Goal: Communication & Community: Answer question/provide support

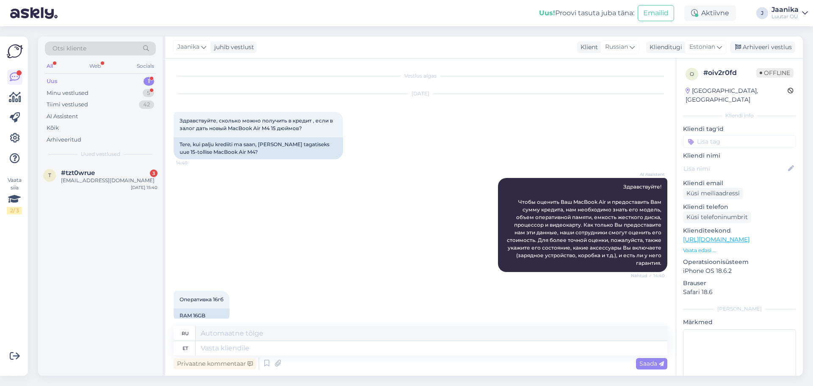
scroll to position [502, 0]
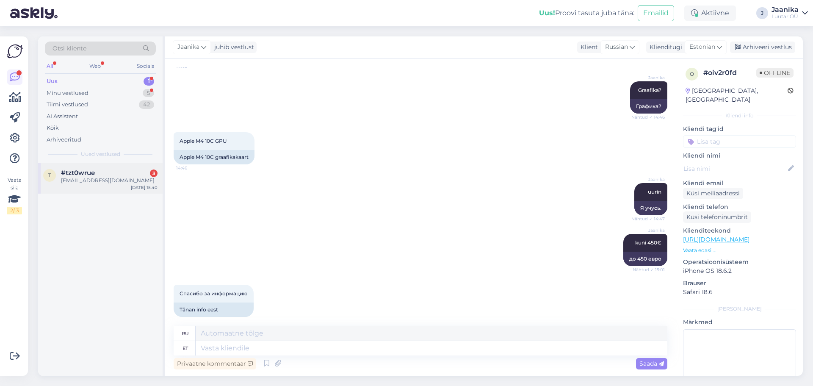
click at [93, 178] on div "[EMAIL_ADDRESS][DOMAIN_NAME]" at bounding box center [109, 181] width 97 height 8
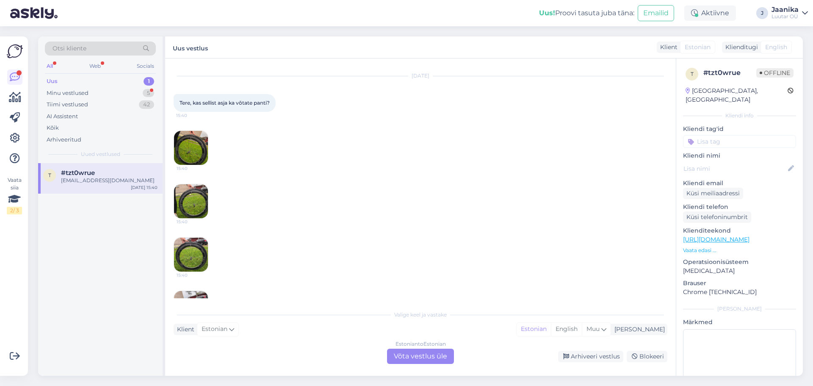
click at [403, 358] on div "Estonian to Estonian Võta vestlus üle" at bounding box center [420, 356] width 67 height 15
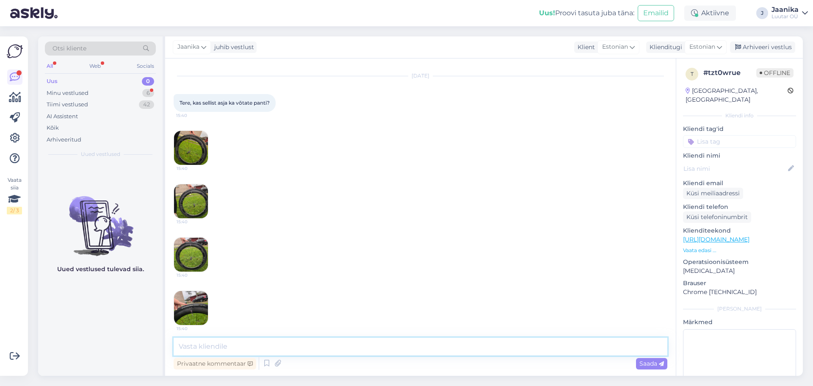
click at [433, 349] on textarea at bounding box center [421, 346] width 494 height 18
type textarea "Tere!"
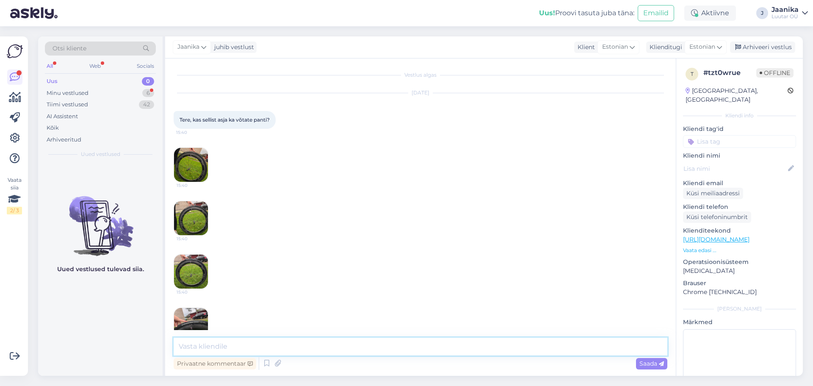
scroll to position [0, 0]
click at [188, 166] on img at bounding box center [191, 166] width 34 height 34
click at [189, 321] on img at bounding box center [191, 326] width 34 height 34
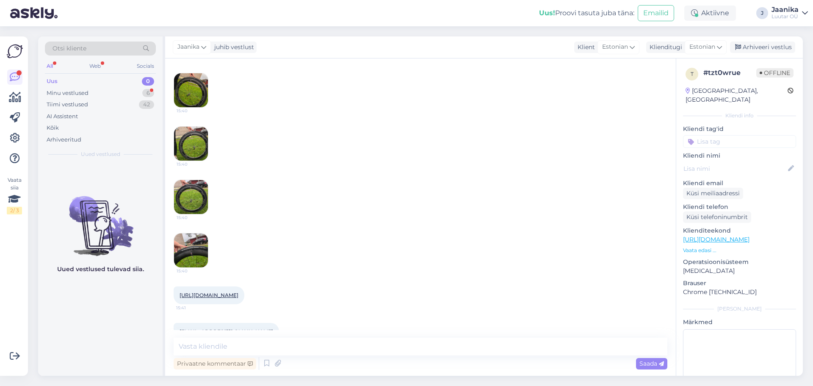
scroll to position [132, 0]
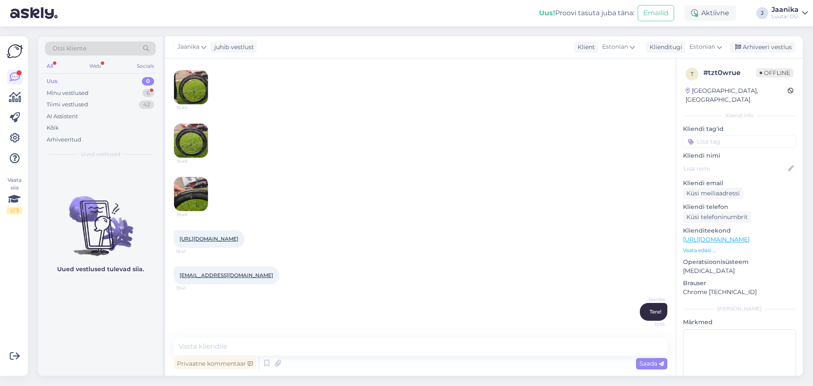
click at [238, 238] on link "[URL][DOMAIN_NAME]" at bounding box center [209, 238] width 59 height 6
click at [286, 343] on textarea at bounding box center [421, 346] width 494 height 18
type textarea "me ainult rehvi [PERSON_NAME]"
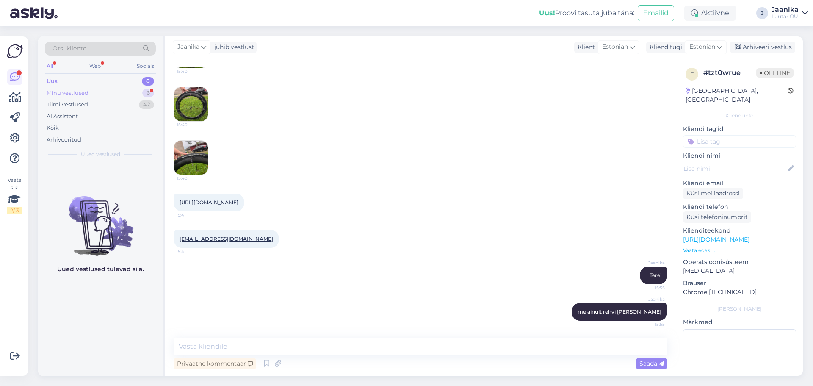
click at [79, 92] on div "Minu vestlused" at bounding box center [68, 93] width 42 height 8
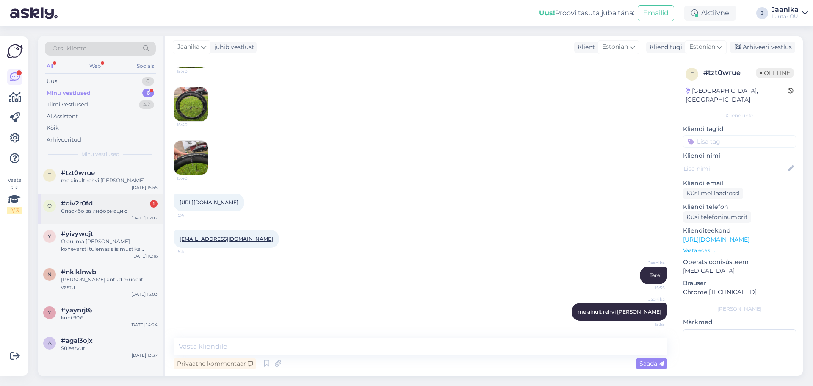
click at [79, 213] on div "Спасибо за информацию" at bounding box center [109, 211] width 97 height 8
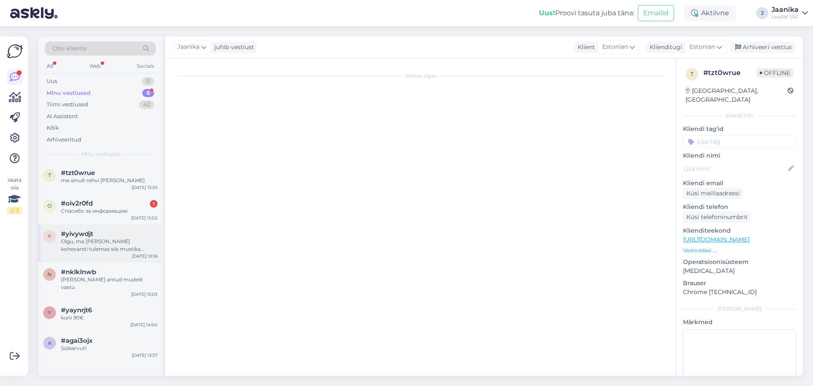
scroll to position [502, 0]
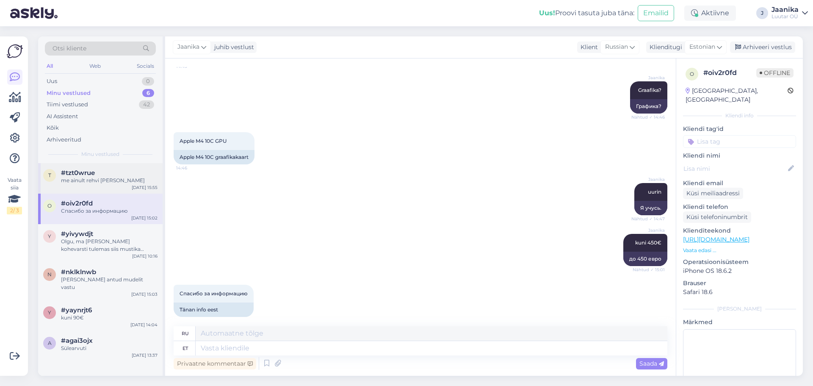
click at [86, 174] on span "#tzt0wrue" at bounding box center [78, 173] width 34 height 8
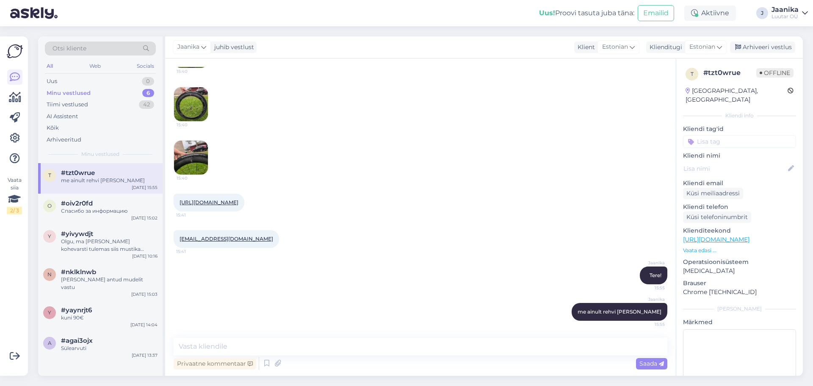
scroll to position [168, 0]
